Goal: Find contact information: Find contact information

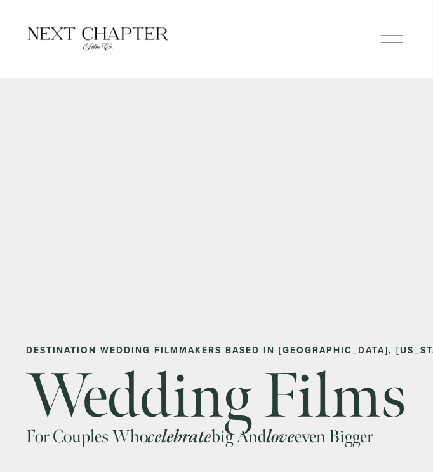
click at [404, 31] on button "Open Menu Close Menu" at bounding box center [392, 38] width 30 height 23
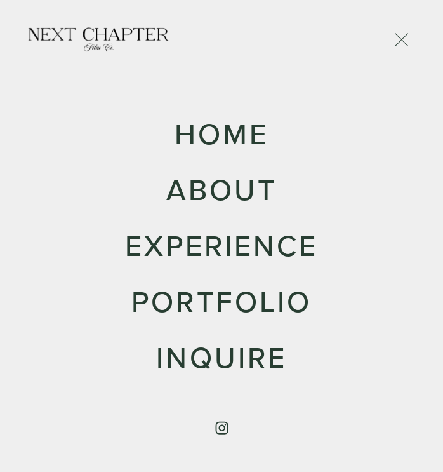
click at [234, 368] on link "Inquire" at bounding box center [221, 356] width 130 height 29
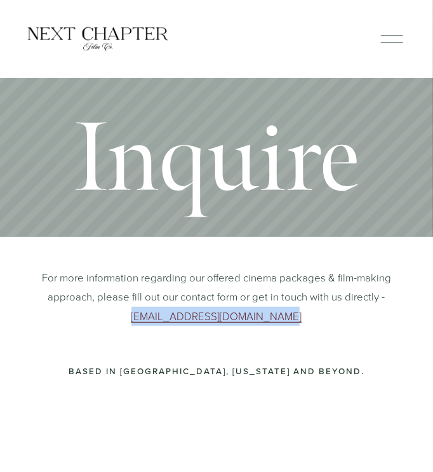
drag, startPoint x: 288, startPoint y: 317, endPoint x: 147, endPoint y: 321, distance: 141.7
click at [147, 321] on p "For more information regarding our offered cinema packages & film-making approa…" at bounding box center [216, 297] width 381 height 58
copy link "[EMAIL_ADDRESS][DOMAIN_NAME]"
